Goal: Information Seeking & Learning: Learn about a topic

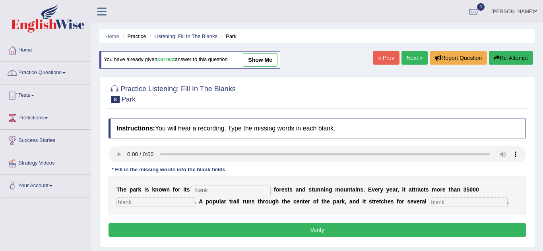
click at [273, 133] on h4 "Instructions: You will hear a recording. Type the missing words in each blank." at bounding box center [316, 129] width 417 height 20
click at [282, 100] on div at bounding box center [316, 93] width 417 height 24
click at [93, 82] on div "Home Practice Listening: Fill In The Blanks Park You have already given correct…" at bounding box center [316, 198] width 451 height 397
click at [95, 104] on div "Home Practice Listening: Fill In The Blanks Park You have already given correct…" at bounding box center [316, 198] width 451 height 397
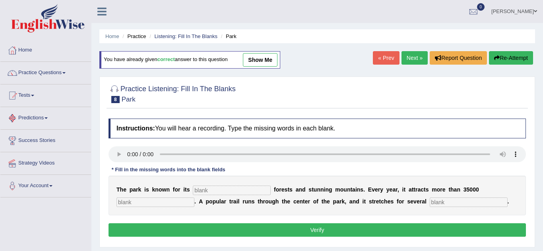
click at [95, 120] on div "Home Practice Listening: Fill In The Blanks Park You have already given correct…" at bounding box center [316, 198] width 451 height 397
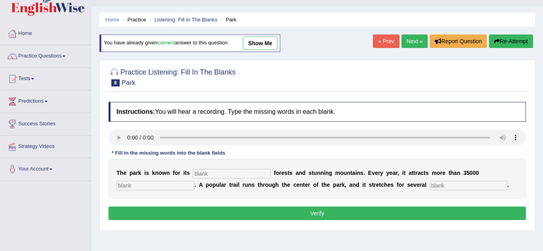
scroll to position [32, 0]
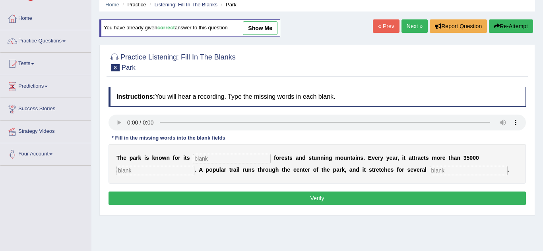
click at [96, 165] on div "Home Practice Listening: Fill In The Blanks Park You have already given correct…" at bounding box center [316, 166] width 451 height 397
click at [96, 128] on div "Home Practice Listening: Fill In The Blanks Park You have already given correct…" at bounding box center [316, 166] width 451 height 397
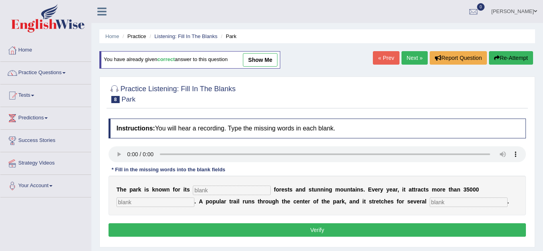
click at [100, 197] on div "Practice Listening: Fill In The Blanks 8 Park Instructions: You will hear a rec…" at bounding box center [316, 162] width 435 height 171
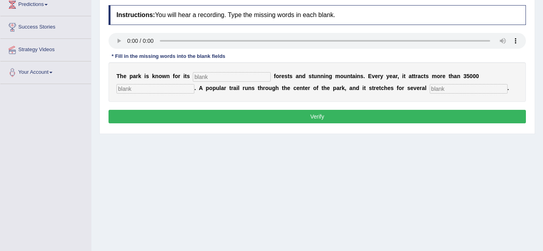
scroll to position [119, 0]
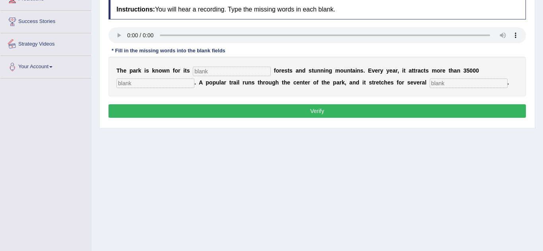
click at [99, 35] on div "Practice Listening: Fill In The Blanks 8 Park Instructions: You will hear a rec…" at bounding box center [316, 43] width 435 height 171
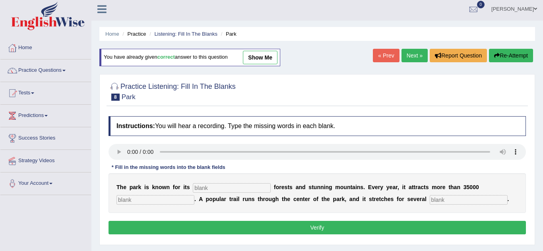
scroll to position [0, 0]
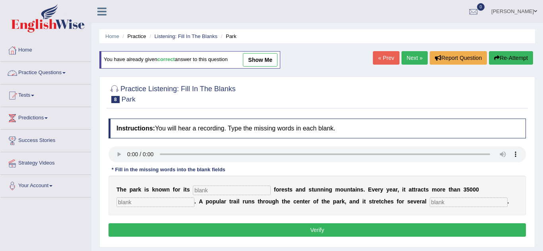
click at [68, 72] on link "Practice Questions" at bounding box center [45, 72] width 91 height 20
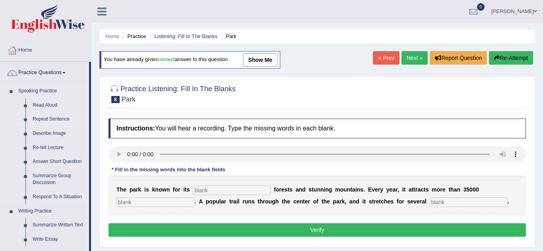
click at [78, 121] on link "Repeat Sentence" at bounding box center [59, 119] width 60 height 14
